Goal: Task Accomplishment & Management: Complete application form

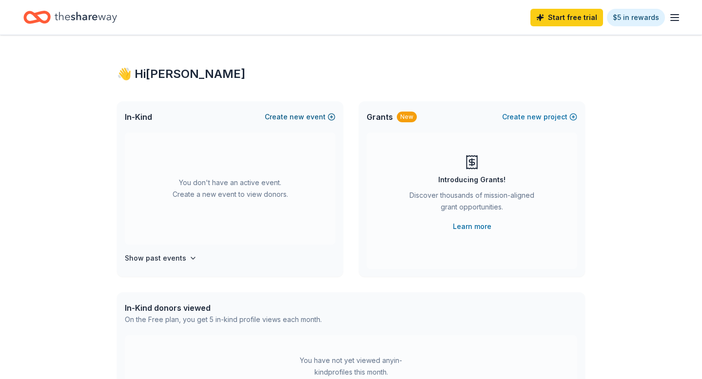
click at [284, 115] on button "Create new event" at bounding box center [300, 117] width 71 height 12
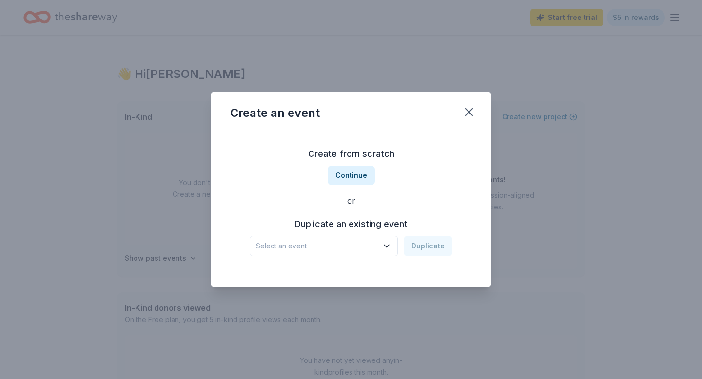
click at [374, 250] on span "Select an event" at bounding box center [317, 246] width 122 height 12
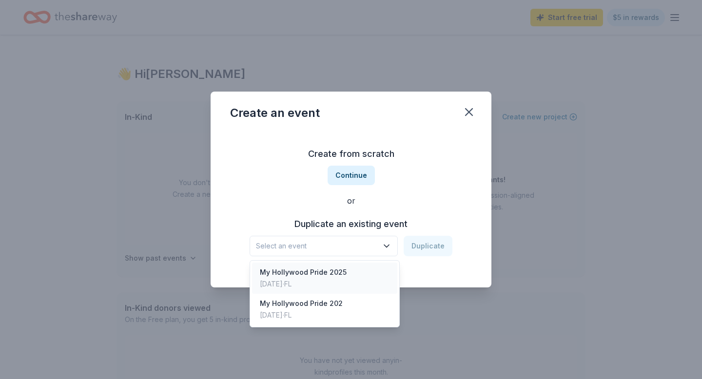
click at [357, 271] on div "My Hollywood Pride 2025 Jan 26, 2025 · FL" at bounding box center [324, 278] width 145 height 31
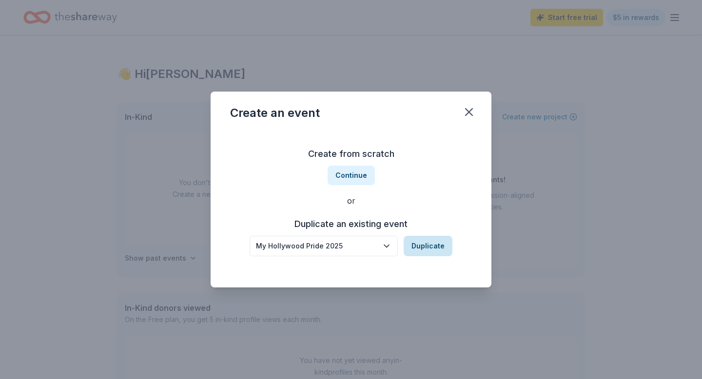
click at [424, 243] on button "Duplicate" at bounding box center [427, 246] width 49 height 20
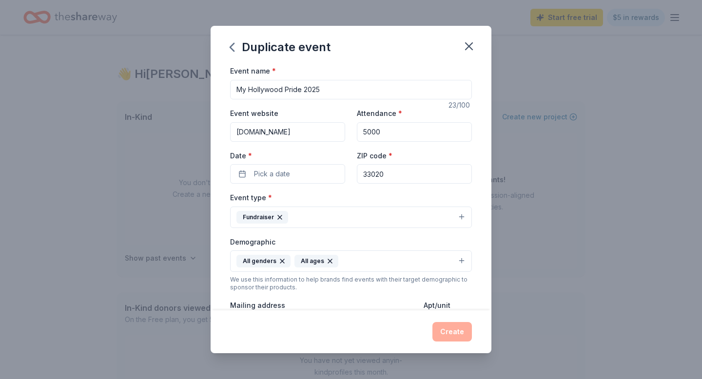
click at [322, 89] on input "My Hollywood Pride 2025" at bounding box center [351, 89] width 242 height 19
type input "My Hollywood Pride 2026"
click at [287, 174] on span "Pick a date" at bounding box center [272, 174] width 36 height 12
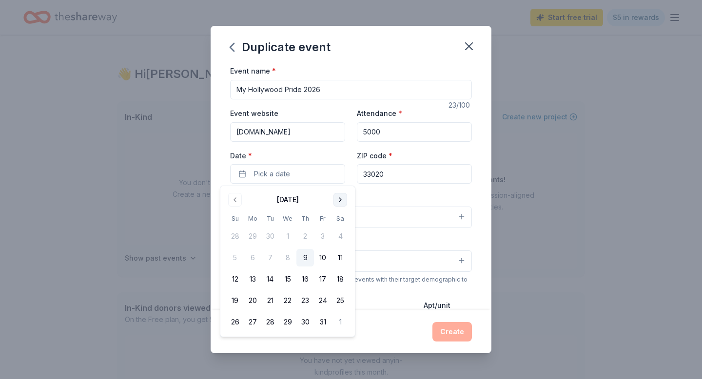
click at [339, 199] on button "Go to next month" at bounding box center [340, 200] width 14 height 14
click at [340, 304] on button "24" at bounding box center [340, 301] width 18 height 18
click at [472, 187] on div "Event name * My Hollywood Pride 2026 23 /100 Event website www.myhollywoodpride…" at bounding box center [351, 187] width 281 height 245
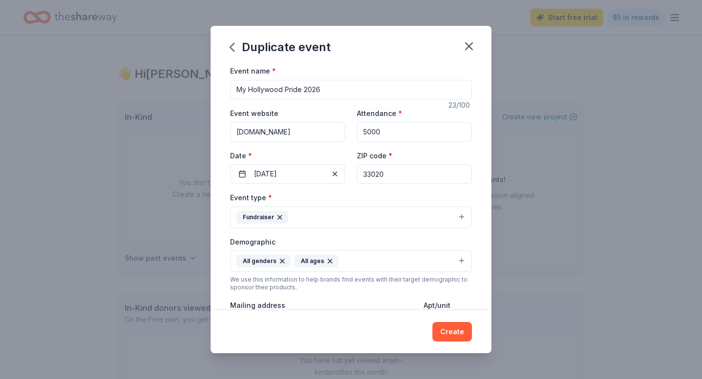
click at [439, 216] on button "Fundraiser" at bounding box center [351, 217] width 242 height 21
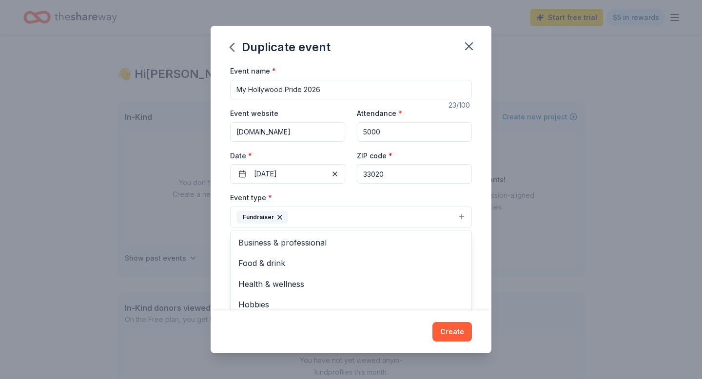
click at [374, 216] on button "Fundraiser" at bounding box center [351, 217] width 242 height 21
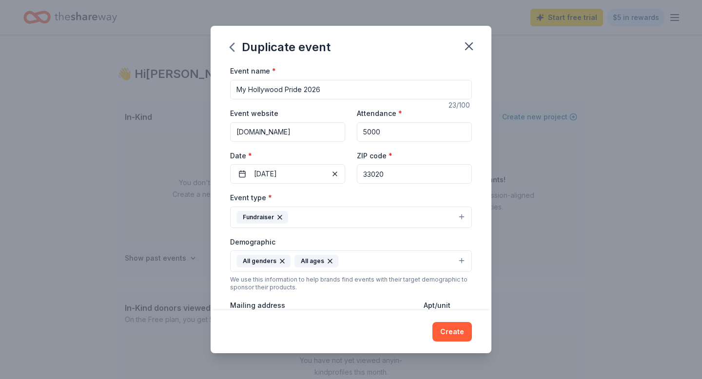
click at [374, 216] on button "Fundraiser" at bounding box center [351, 217] width 242 height 21
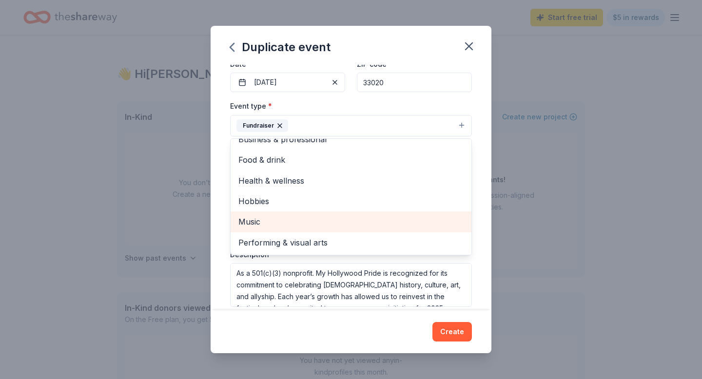
scroll to position [92, 0]
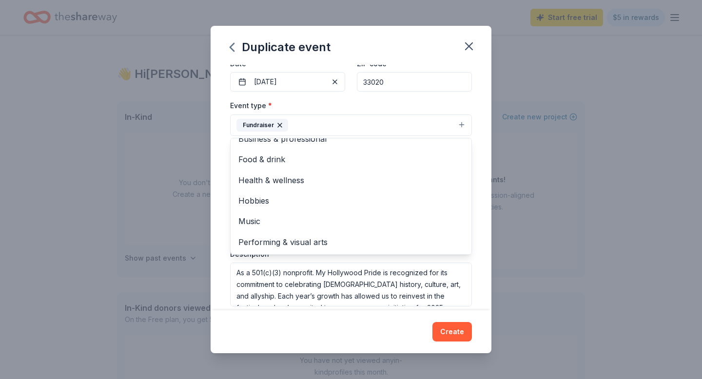
click at [357, 117] on button "Fundraiser" at bounding box center [351, 125] width 242 height 21
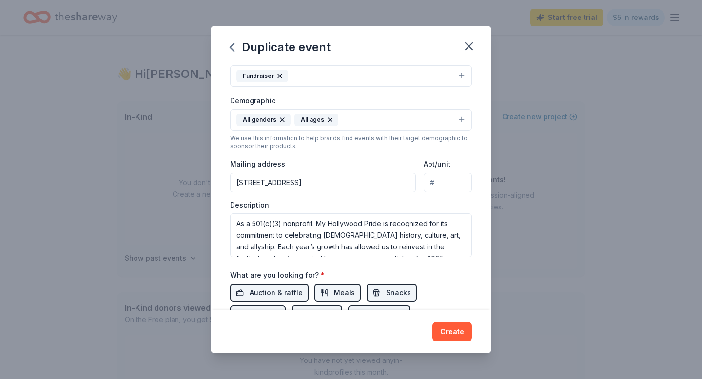
scroll to position [153, 0]
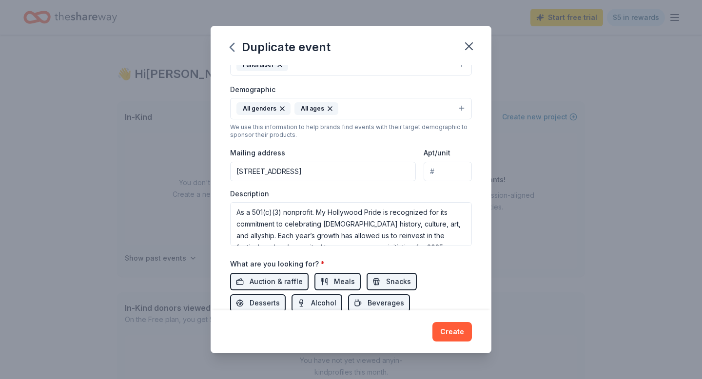
click at [438, 171] on input "Apt/unit" at bounding box center [447, 171] width 48 height 19
click at [431, 171] on input ", Suite 408" at bounding box center [447, 171] width 48 height 19
type input "Suite 408"
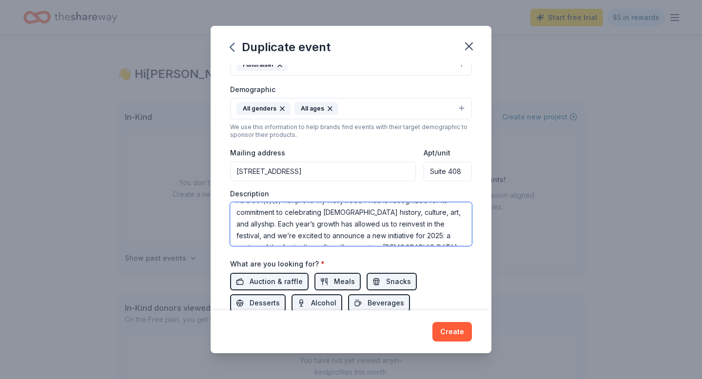
scroll to position [58, 0]
drag, startPoint x: 237, startPoint y: 225, endPoint x: 361, endPoint y: 262, distance: 129.7
click at [361, 262] on div "Event name * My Hollywood Pride 2026 23 /100 Event website www.myhollywoodpride…" at bounding box center [351, 138] width 242 height 452
paste textarea "My Hollywood Pride was born from the advocacy work of the Hollywood LGBTQ+ Coun…"
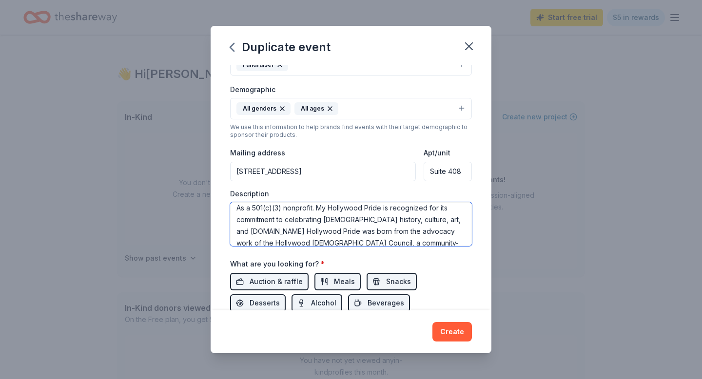
scroll to position [5, 0]
click at [454, 220] on textarea "As a 501(c)(3) nonprofit. My Hollywood Pride is recognized for its commitment t…" at bounding box center [351, 224] width 242 height 44
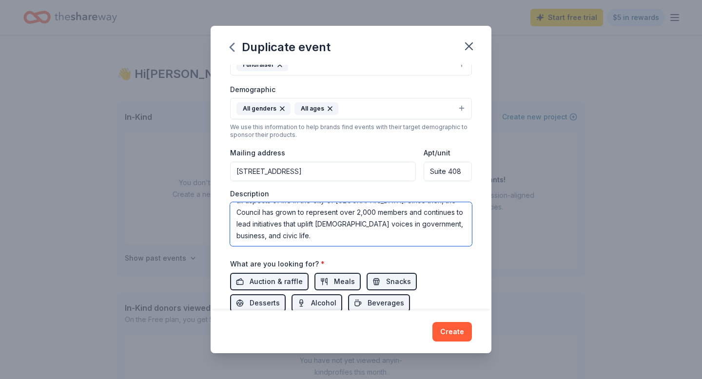
scroll to position [94, 0]
click at [333, 216] on textarea "As a 501(c)(3) nonprofit. My Hollywood Pride is recognized for its commitment t…" at bounding box center [351, 224] width 242 height 44
paste textarea "In 2026, we celebrate our fifth year — a powerful milestone that reflects how f…"
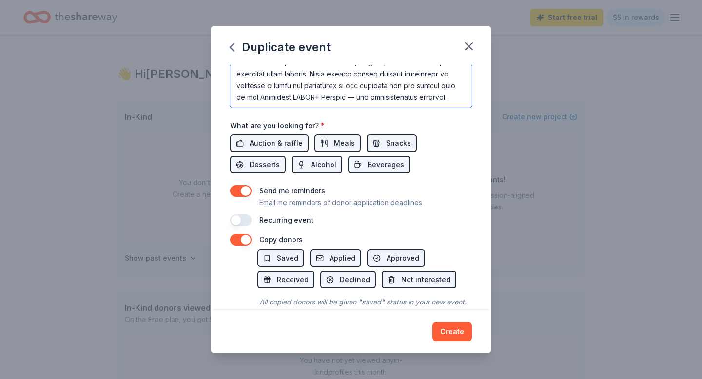
scroll to position [318, 0]
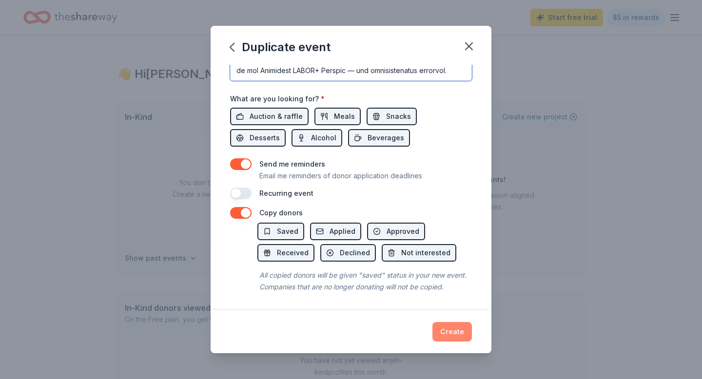
type textarea "As a 501(c)(3) nonprofit. My Hollywood Pride is recognized for its commitment t…"
click at [445, 328] on button "Create" at bounding box center [451, 331] width 39 height 19
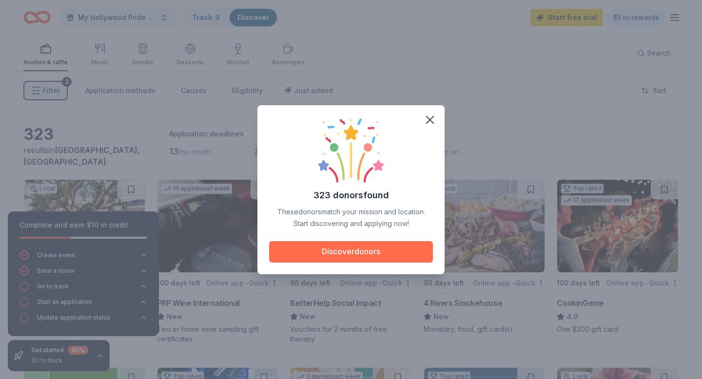
click at [307, 253] on button "Discover donors" at bounding box center [351, 251] width 164 height 21
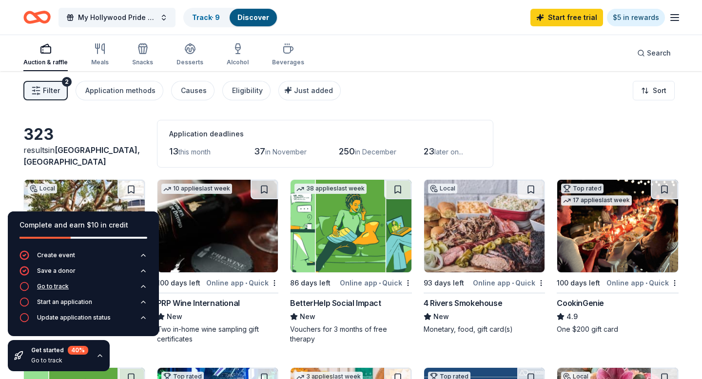
click at [49, 285] on div "Go to track" at bounding box center [53, 287] width 32 height 8
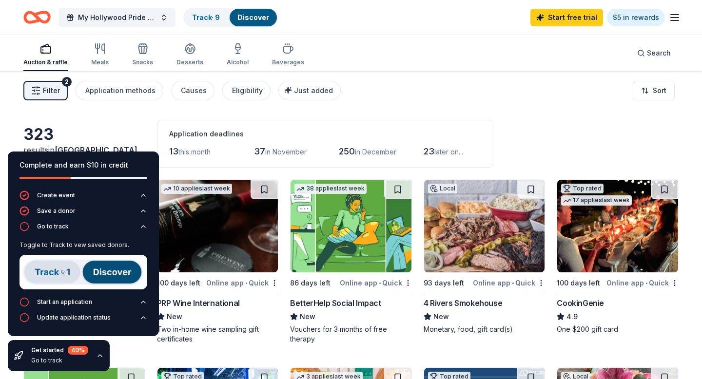
click at [48, 271] on img at bounding box center [83, 272] width 128 height 35
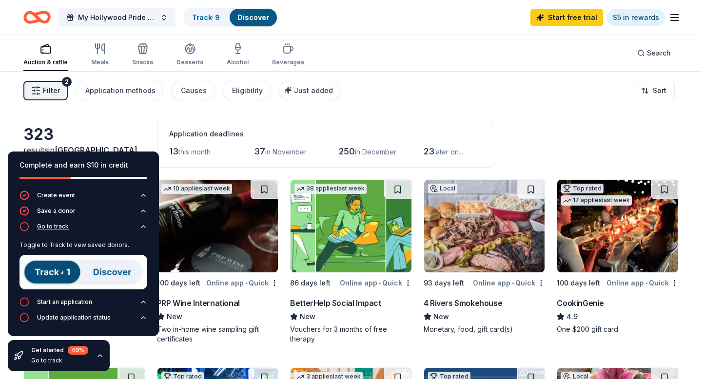
click at [22, 225] on icon "button" at bounding box center [24, 227] width 10 height 10
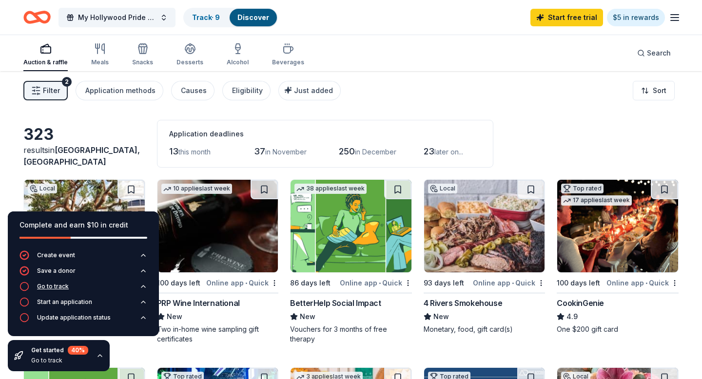
click at [54, 285] on div "Go to track" at bounding box center [53, 287] width 32 height 8
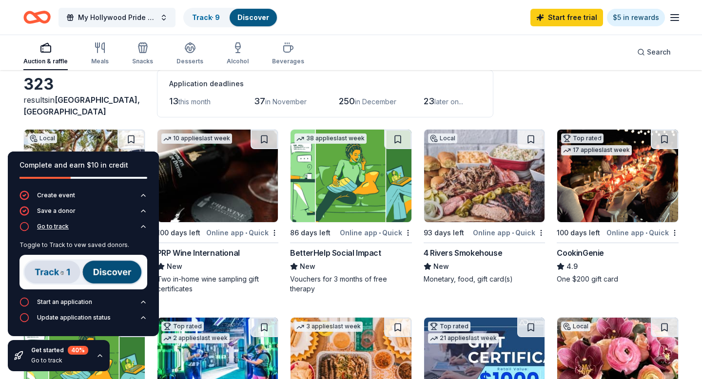
scroll to position [49, 0]
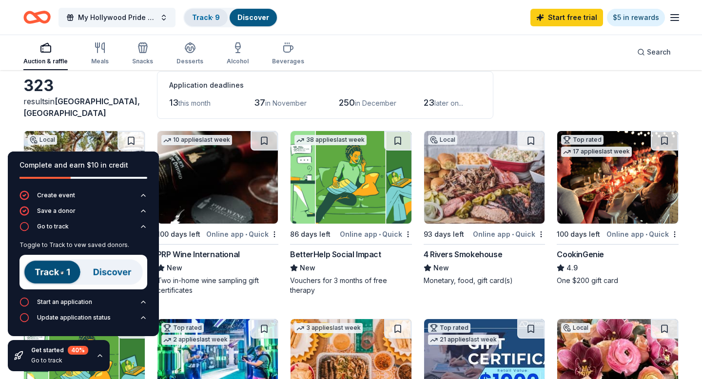
click at [207, 16] on link "Track · 9" at bounding box center [206, 17] width 28 height 8
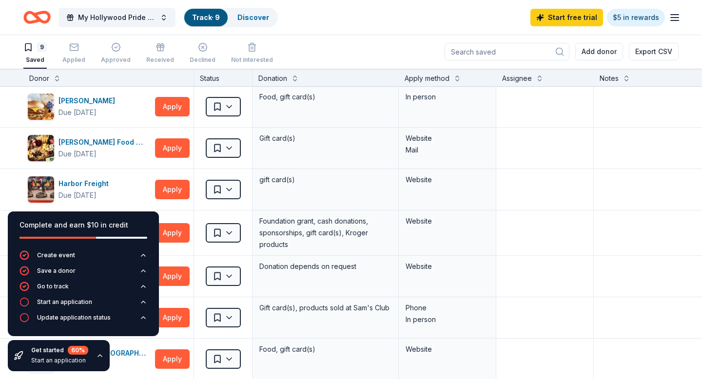
scroll to position [85, 0]
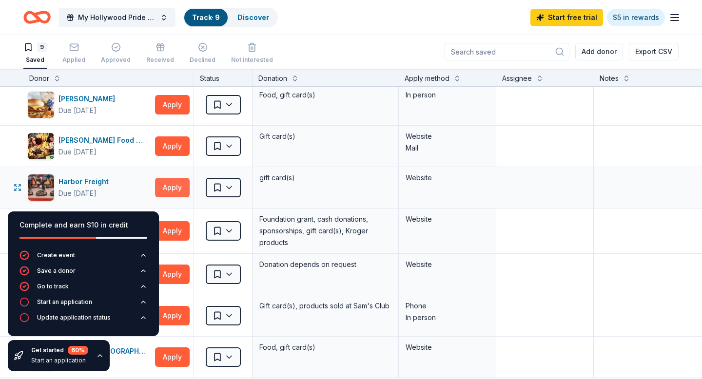
click at [170, 184] on button "Apply" at bounding box center [172, 187] width 35 height 19
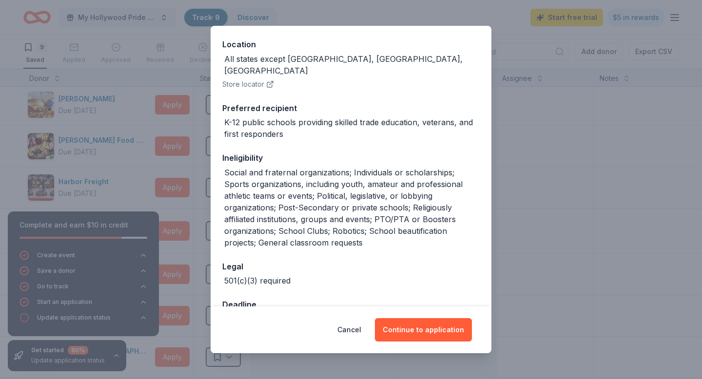
scroll to position [114, 0]
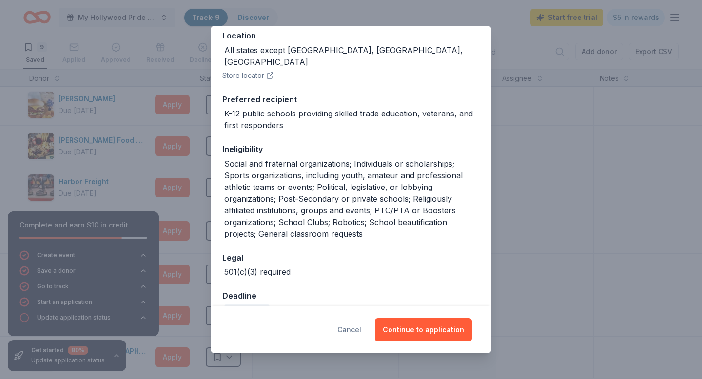
click at [354, 327] on button "Cancel" at bounding box center [349, 329] width 24 height 23
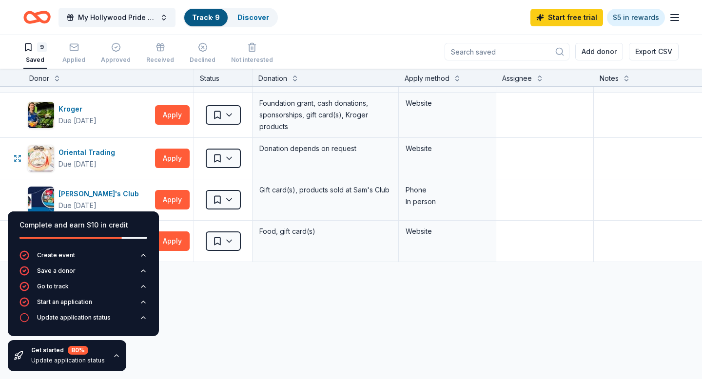
scroll to position [205, 0]
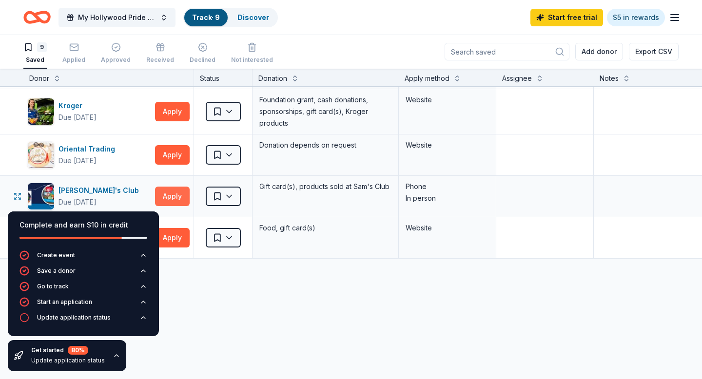
click at [179, 196] on button "Apply" at bounding box center [172, 196] width 35 height 19
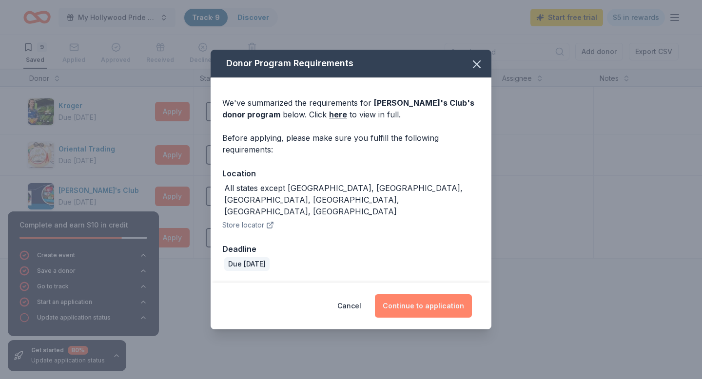
click at [423, 294] on button "Continue to application" at bounding box center [423, 305] width 97 height 23
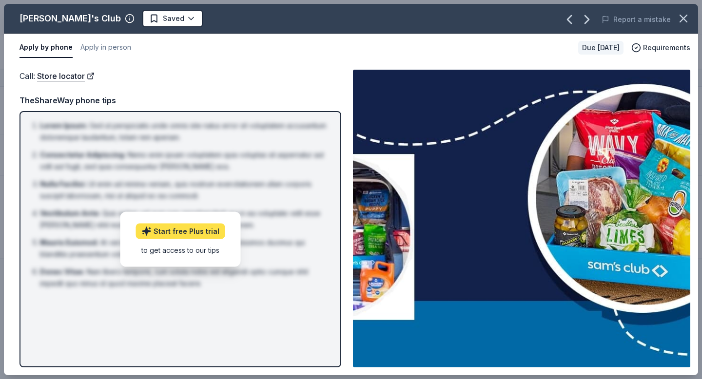
click at [184, 235] on link "Start free Plus trial" at bounding box center [180, 231] width 89 height 16
click at [688, 19] on icon "button" at bounding box center [683, 19] width 14 height 14
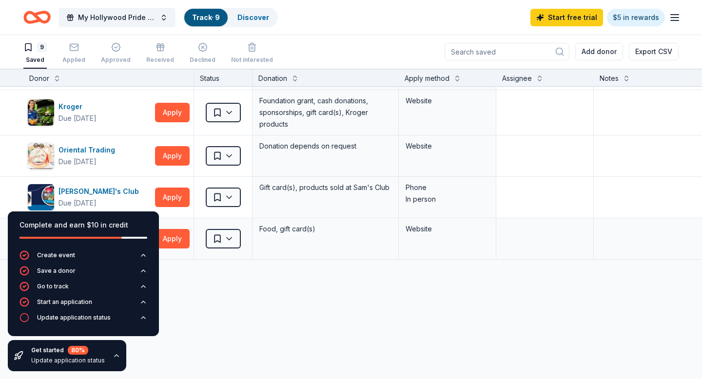
scroll to position [203, 0]
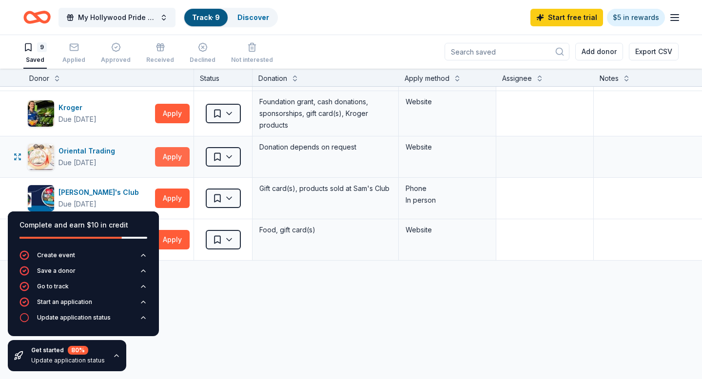
click at [170, 157] on button "Apply" at bounding box center [172, 156] width 35 height 19
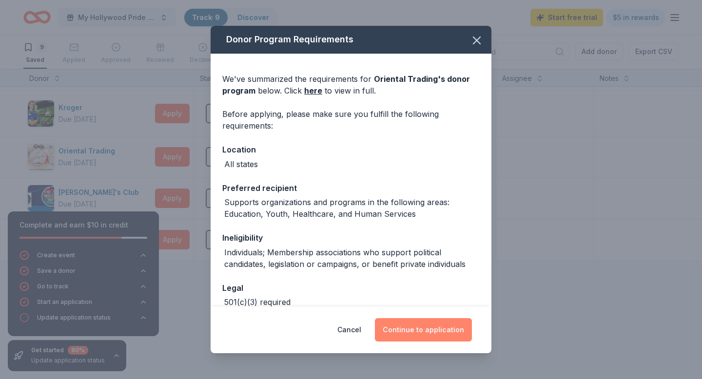
click at [421, 332] on button "Continue to application" at bounding box center [423, 329] width 97 height 23
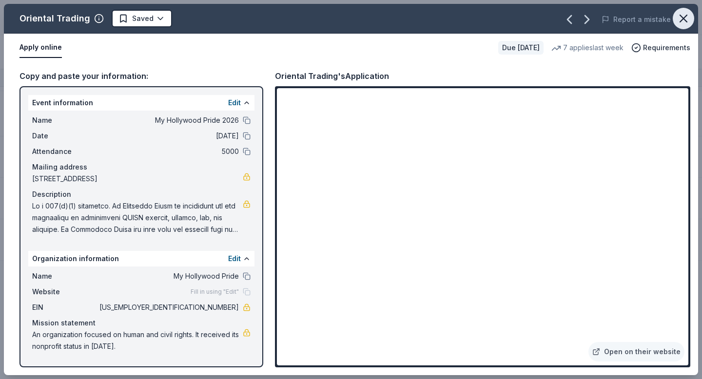
click at [678, 23] on icon "button" at bounding box center [683, 19] width 14 height 14
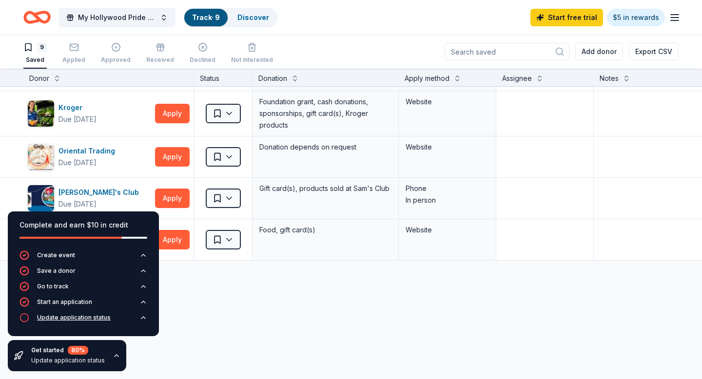
click at [49, 316] on div "Update application status" at bounding box center [74, 318] width 74 height 8
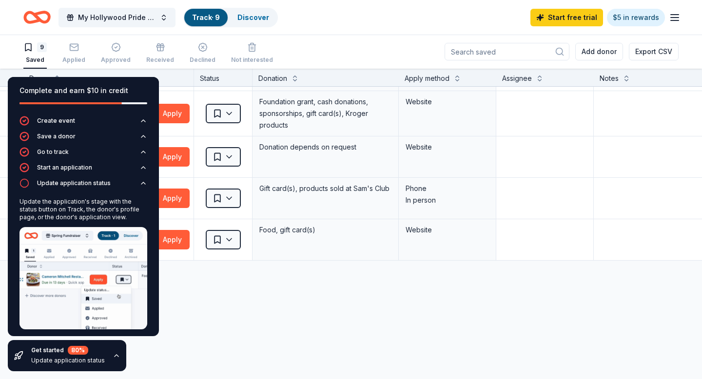
click at [210, 316] on div "BarkBox Due in 77 days Apply Saved Dog toy(s), dog food Website Benihana Due in…" at bounding box center [381, 164] width 763 height 560
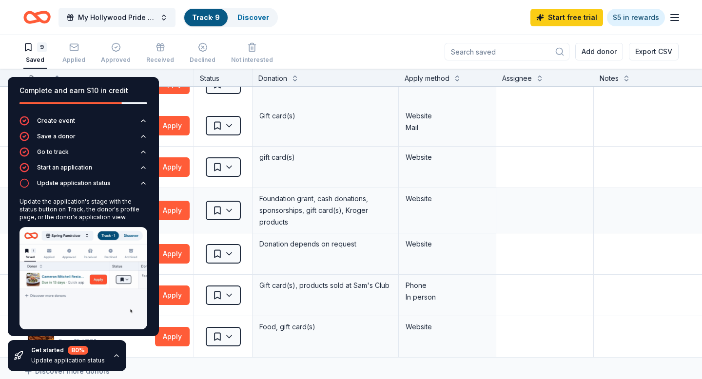
scroll to position [104, 0]
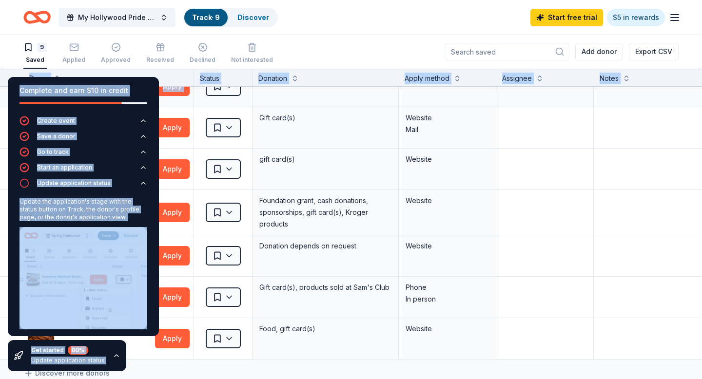
drag, startPoint x: 130, startPoint y: 78, endPoint x: 259, endPoint y: 104, distance: 131.2
click at [259, 104] on div "Complete and earn $10 in credit Create event Save a donor Go to track Start an …" at bounding box center [351, 224] width 702 height 310
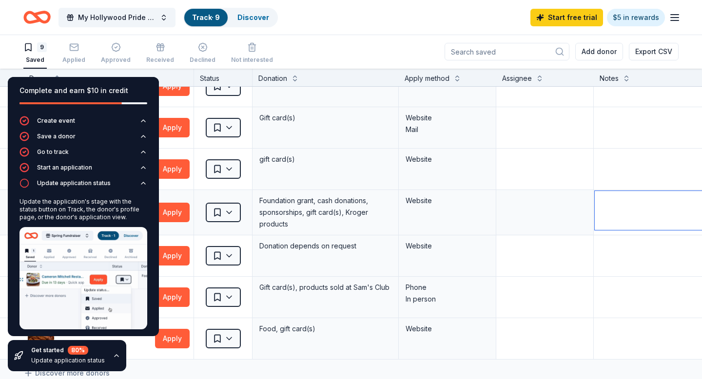
click at [631, 220] on textarea at bounding box center [667, 210] width 144 height 39
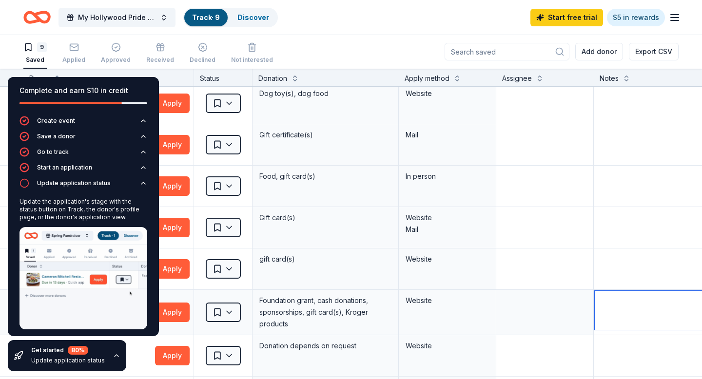
scroll to position [0, 0]
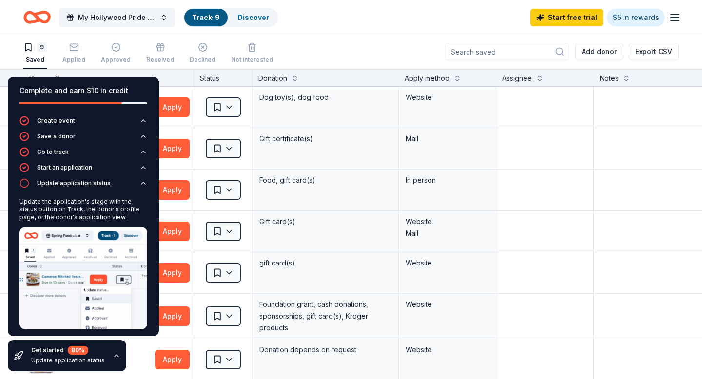
click at [30, 183] on div "Update application status" at bounding box center [64, 183] width 91 height 10
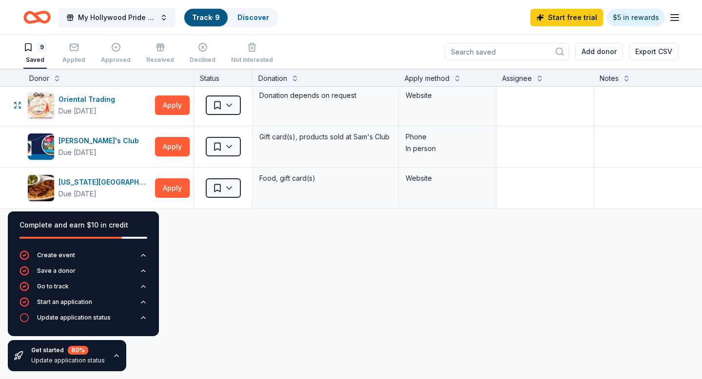
scroll to position [260, 0]
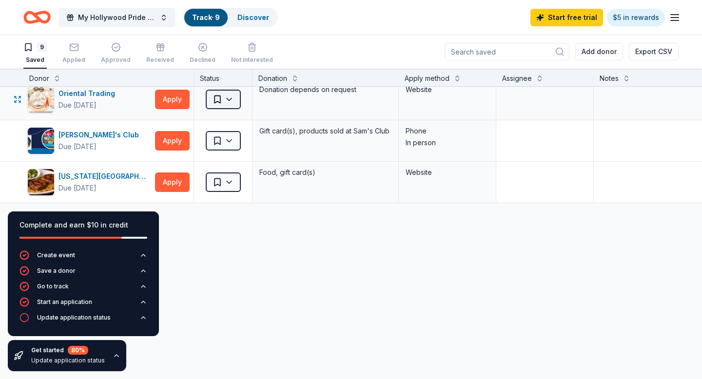
click at [228, 103] on html "My Hollywood Pride 2026 Track · 9 Discover Start free trial $5 in rewards 9 Sav…" at bounding box center [351, 189] width 702 height 379
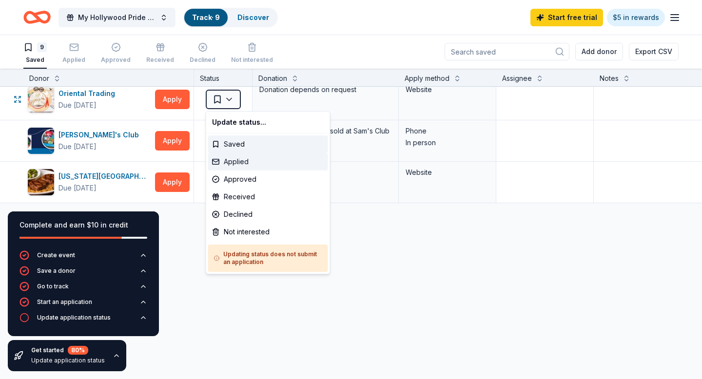
click at [234, 162] on div "Applied" at bounding box center [268, 162] width 120 height 18
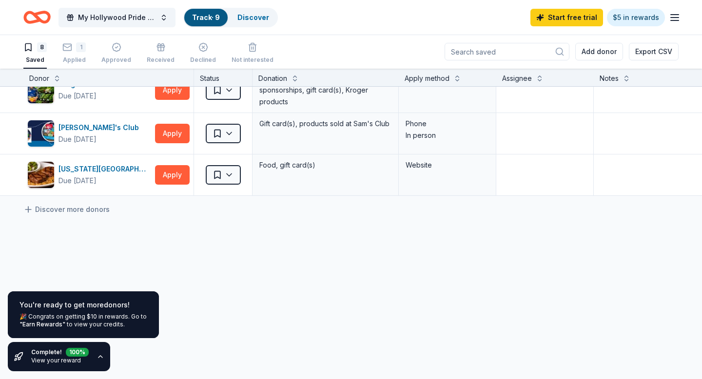
scroll to position [226, 0]
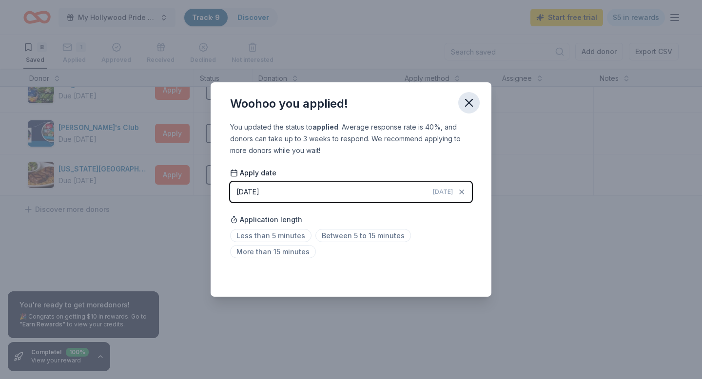
click at [466, 104] on icon "button" at bounding box center [469, 103] width 14 height 14
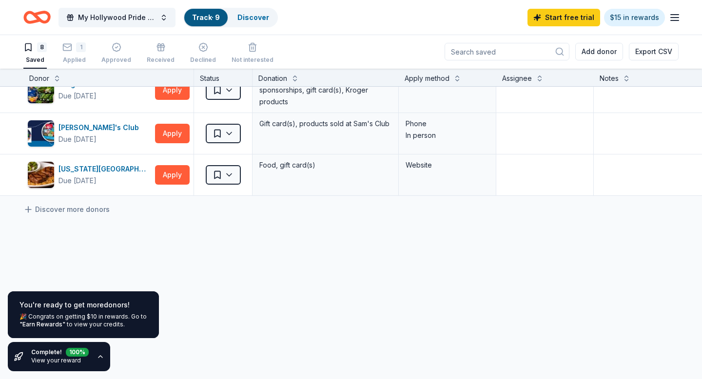
click at [54, 357] on link "View your reward" at bounding box center [56, 360] width 50 height 7
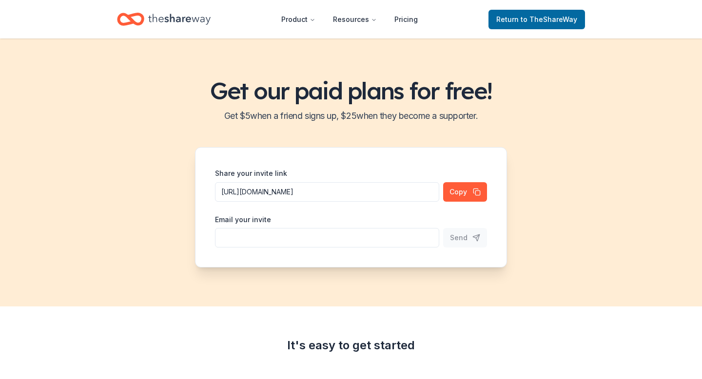
click at [236, 238] on input "Share your invite link" at bounding box center [327, 237] width 224 height 19
type input "s"
paste input "stephanie@srmesq.com"
type input "stephanie@srmesq.com"
click at [458, 238] on span "Send" at bounding box center [459, 238] width 18 height 12
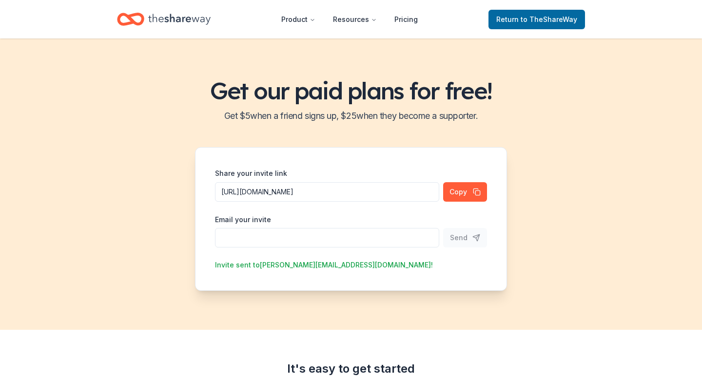
click at [252, 239] on input "Share your invite link" at bounding box center [327, 237] width 224 height 19
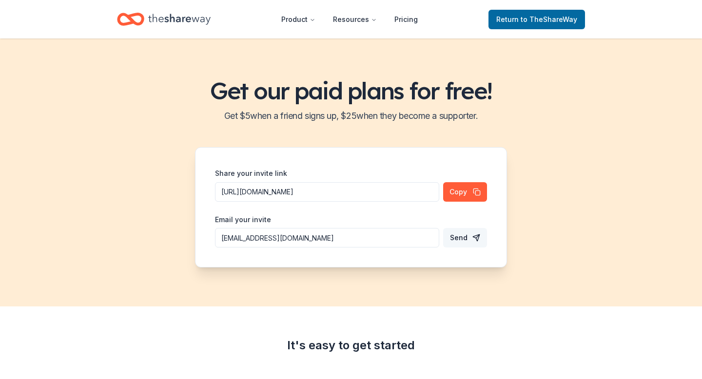
click at [460, 243] on span "Send" at bounding box center [459, 238] width 18 height 12
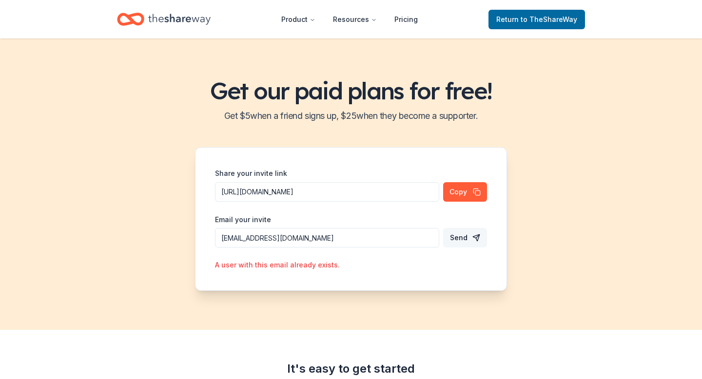
click at [339, 242] on input "tonymendozajo@gmail.com" at bounding box center [327, 237] width 224 height 19
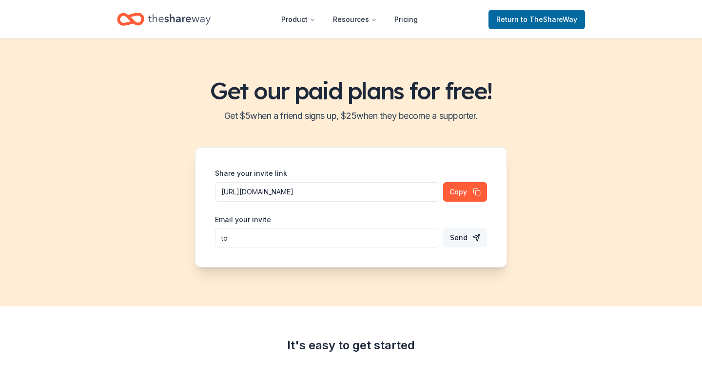
type input "t"
type input "rachele"
drag, startPoint x: 248, startPoint y: 238, endPoint x: 214, endPoint y: 238, distance: 33.6
click at [214, 238] on div "Share your invite link https://www.theshareway.com/signup?inviteCode=4acd058a&u…" at bounding box center [351, 207] width 312 height 120
paste input "rachele"
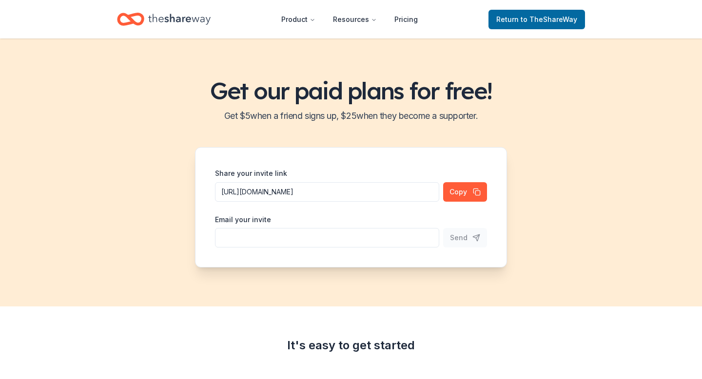
type input "rachele"
drag, startPoint x: 259, startPoint y: 240, endPoint x: 221, endPoint y: 239, distance: 37.5
click at [221, 240] on input "rachele" at bounding box center [327, 237] width 224 height 19
paste input "rjsolomon84@gmail.com"
type input "rjsolomon84@gmail.com"
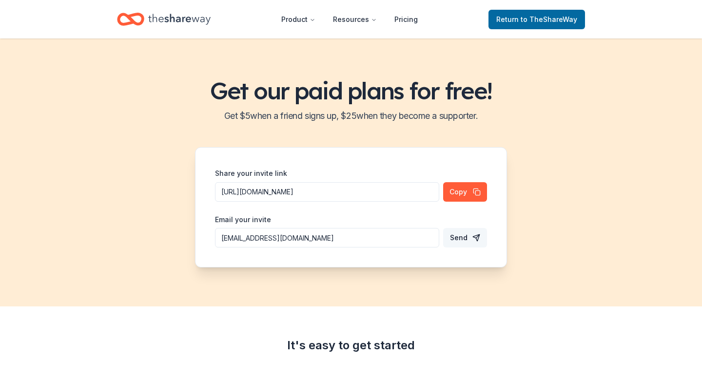
click at [458, 240] on span "Send" at bounding box center [459, 238] width 18 height 12
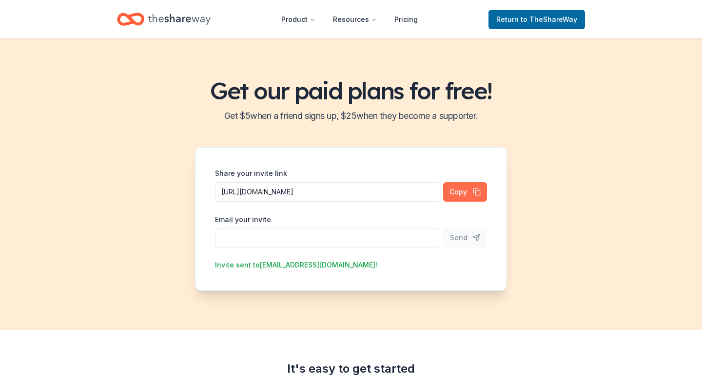
click at [463, 193] on button "Copy" at bounding box center [465, 191] width 44 height 19
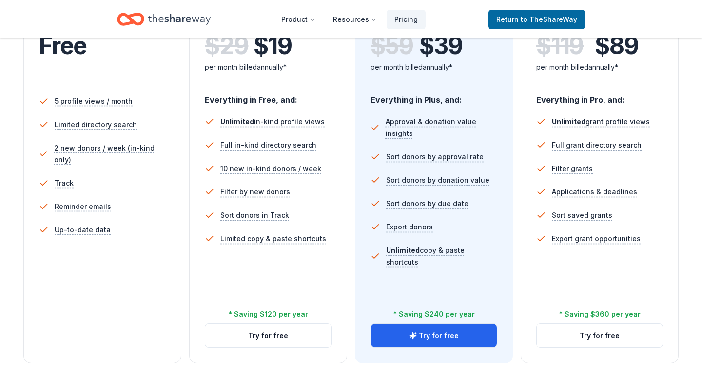
scroll to position [294, 0]
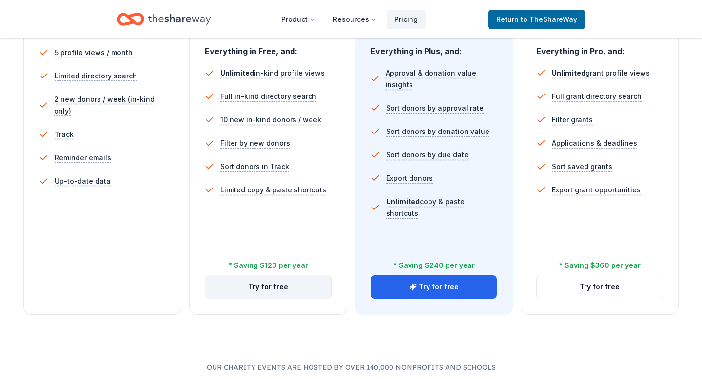
click at [243, 287] on button "Try for free" at bounding box center [268, 286] width 126 height 23
